Goal: Task Accomplishment & Management: Use online tool/utility

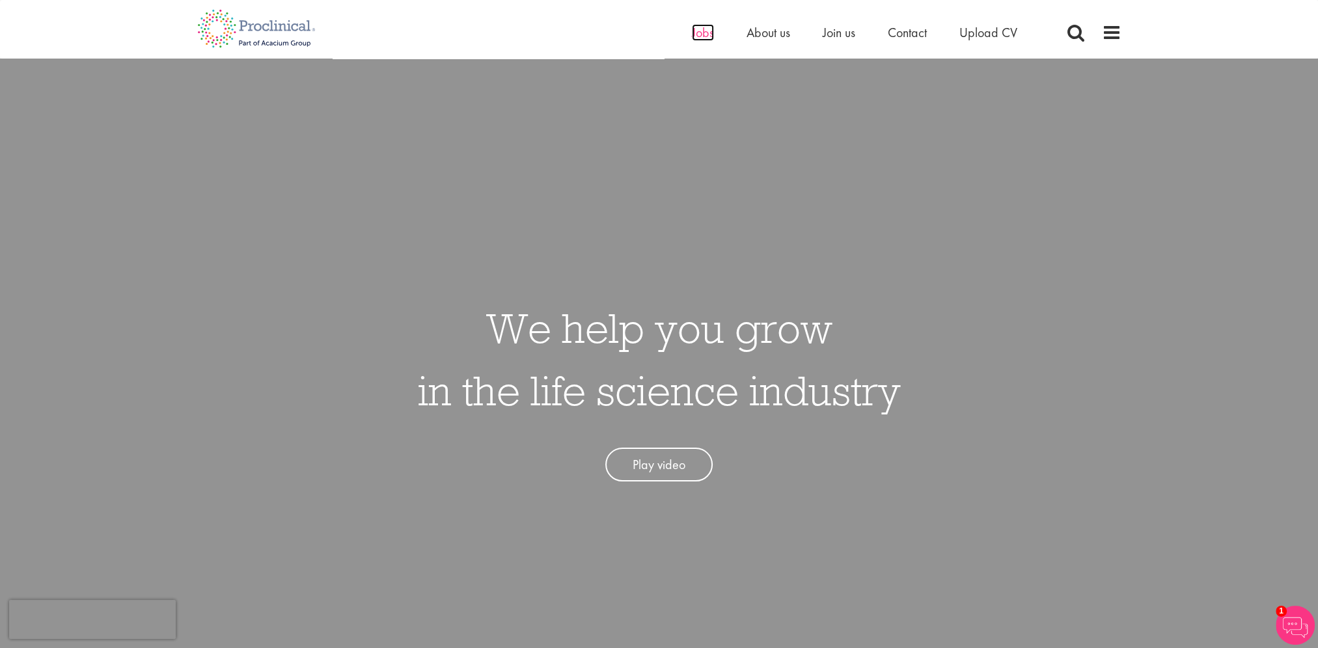
drag, startPoint x: 0, startPoint y: 0, endPoint x: 703, endPoint y: 36, distance: 703.7
click at [703, 36] on span "Jobs" at bounding box center [703, 32] width 22 height 17
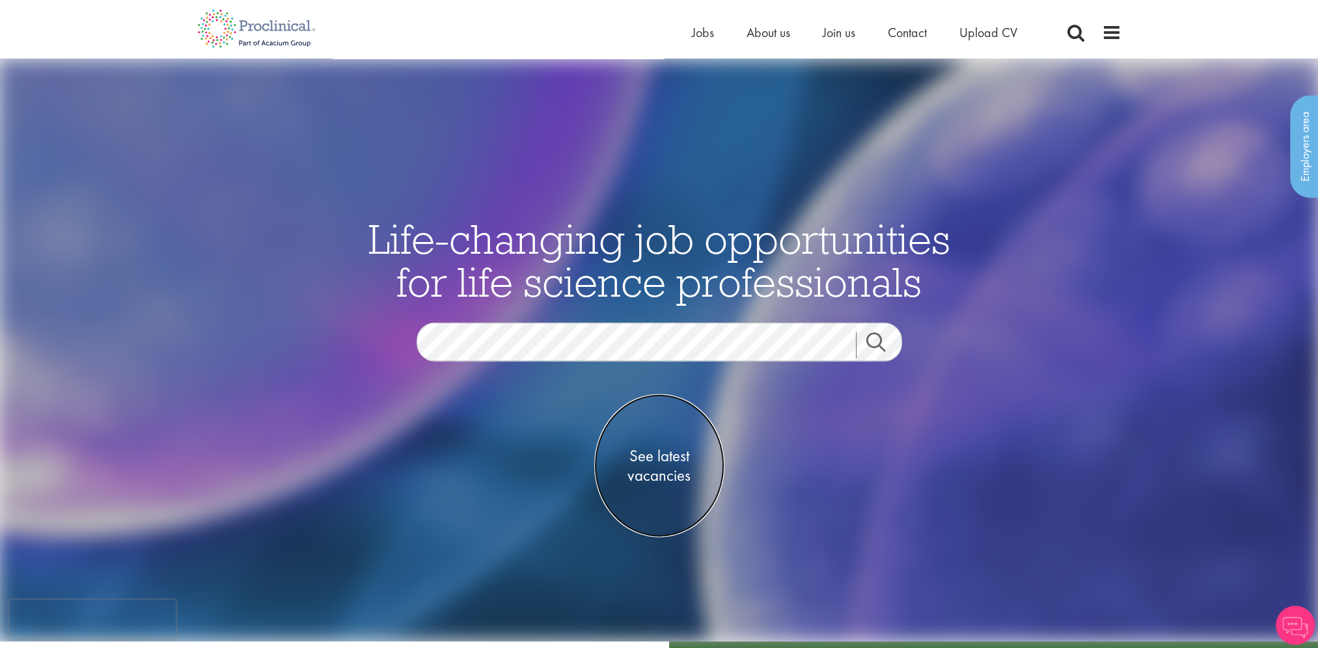
click at [671, 461] on span "See latest vacancies" at bounding box center [659, 465] width 130 height 39
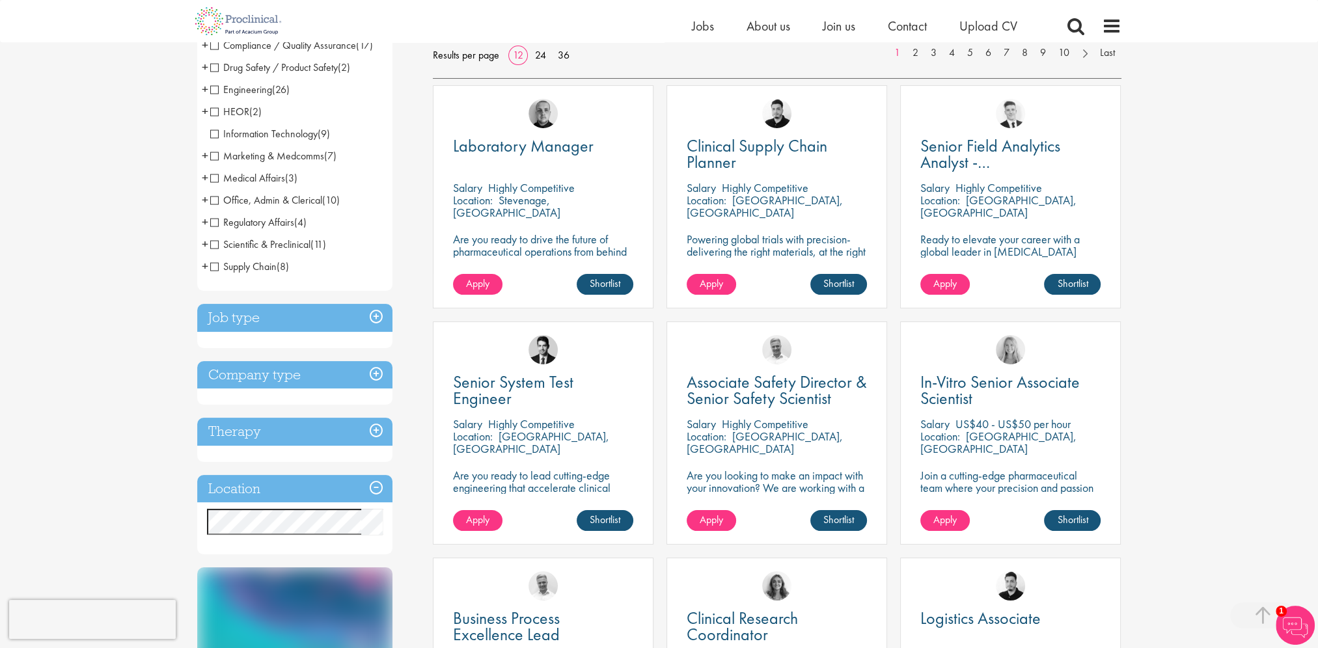
scroll to position [195, 0]
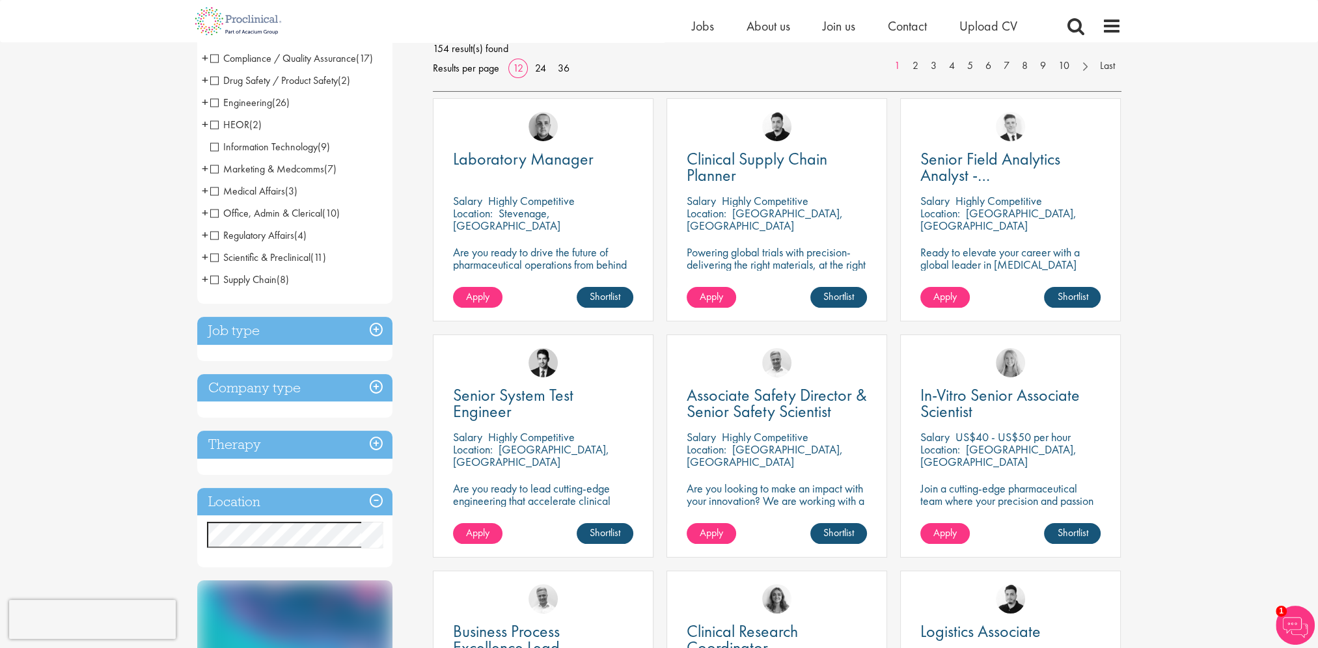
click at [375, 328] on h3 "Job type" at bounding box center [294, 331] width 195 height 28
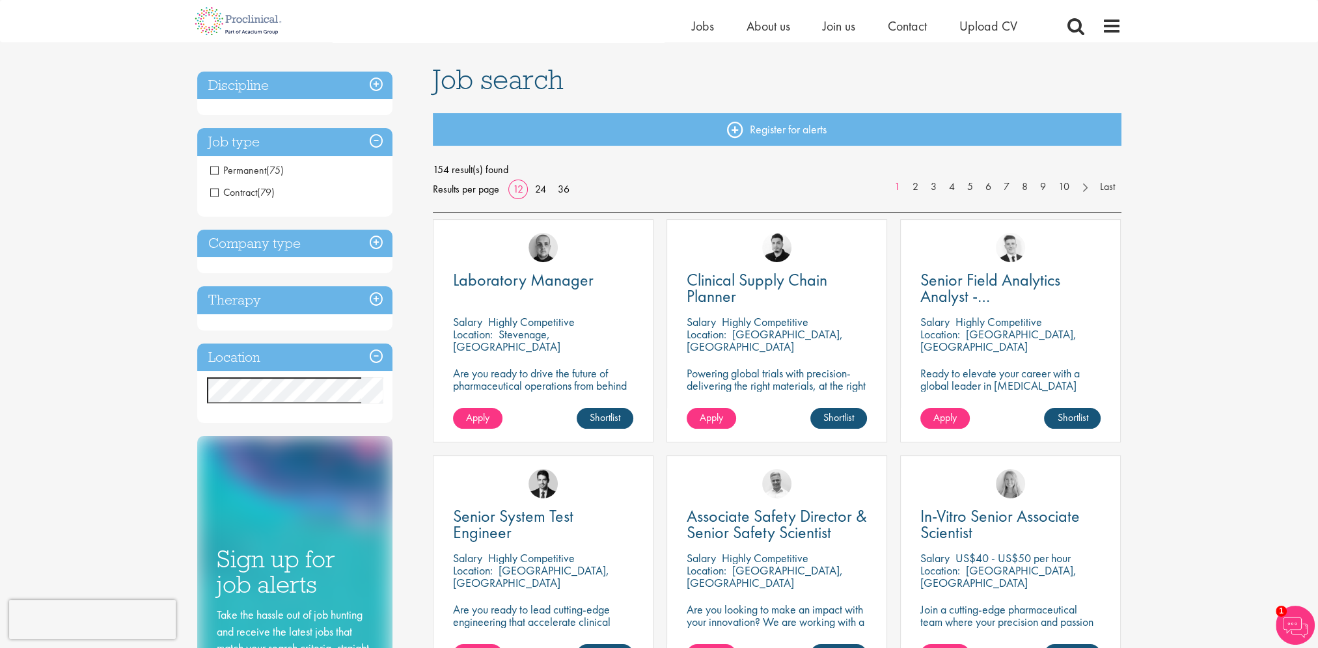
scroll to position [65, 0]
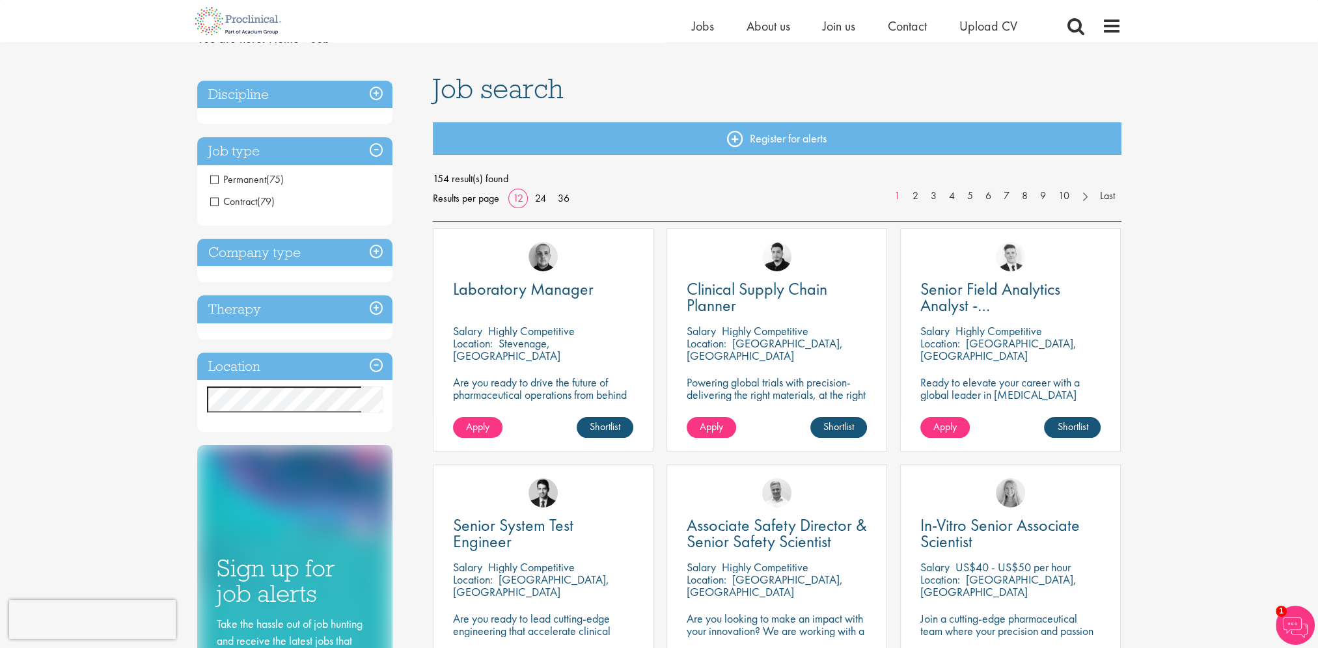
click at [374, 253] on h3 "Company type" at bounding box center [294, 253] width 195 height 28
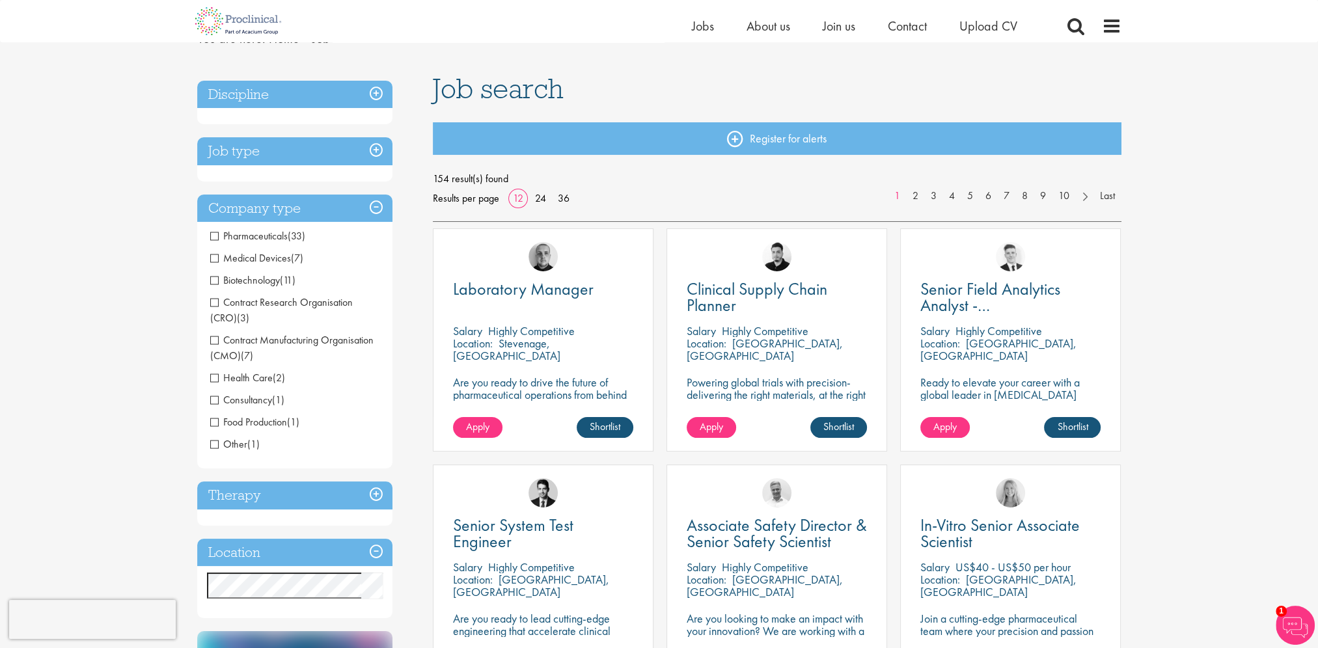
click at [213, 281] on span "Biotechnology" at bounding box center [245, 280] width 70 height 14
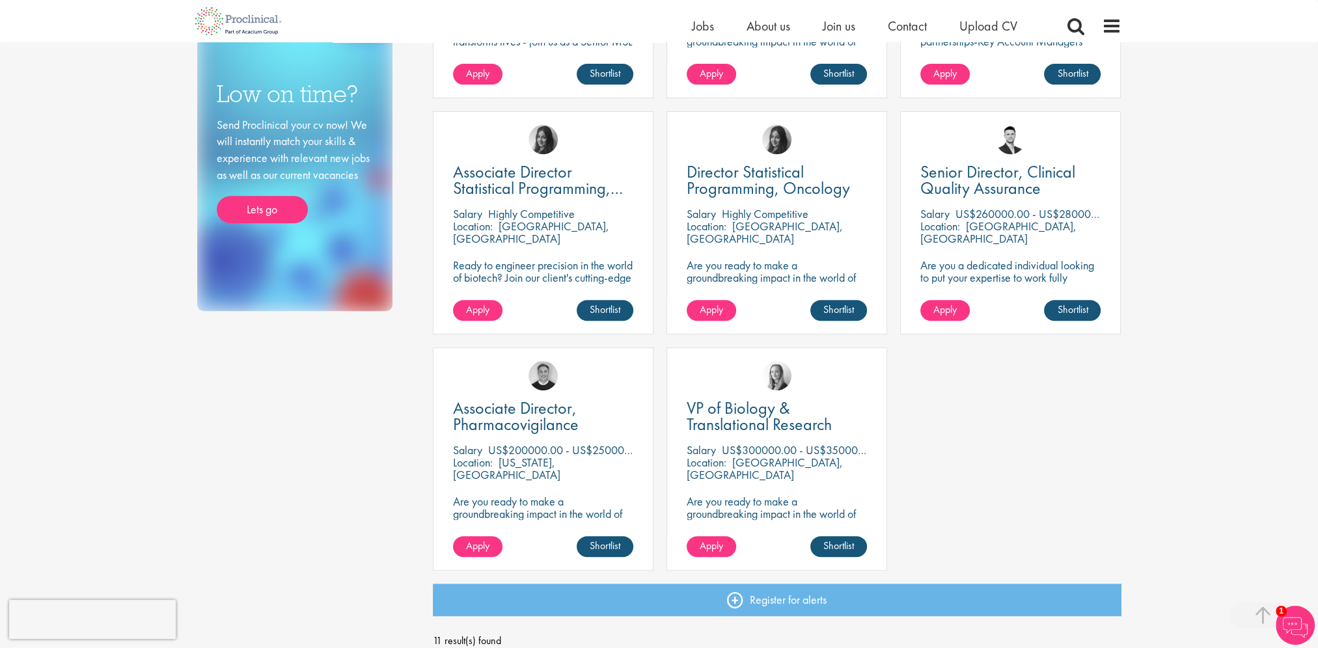
scroll to position [651, 0]
